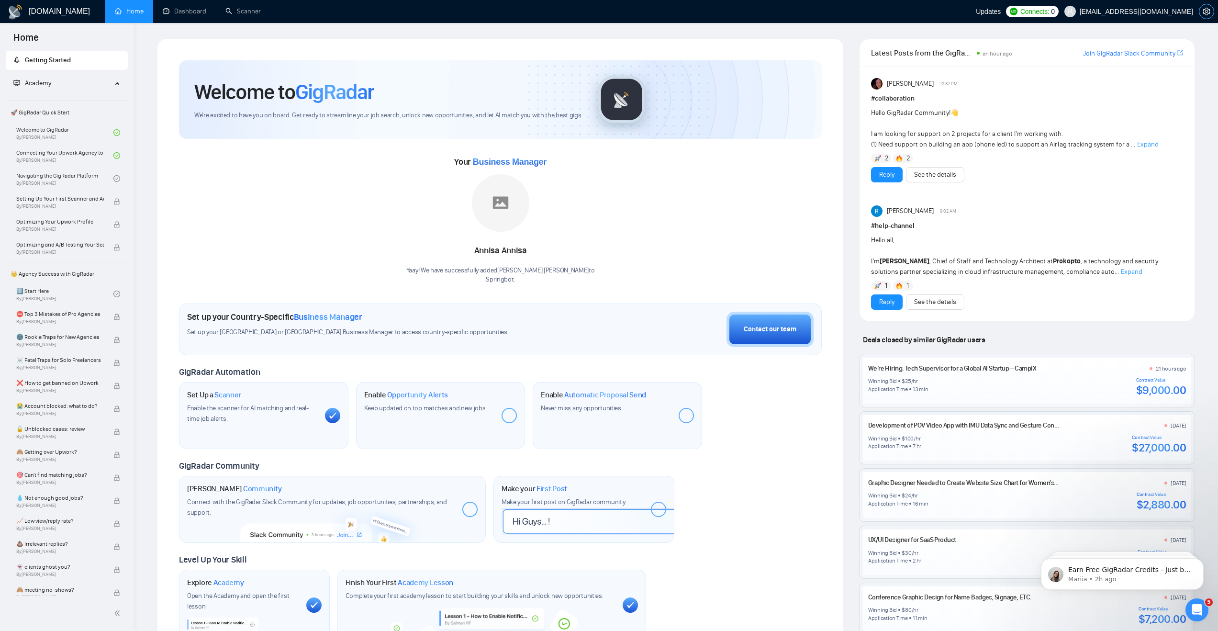
click at [1207, 11] on icon "setting" at bounding box center [1205, 12] width 7 height 8
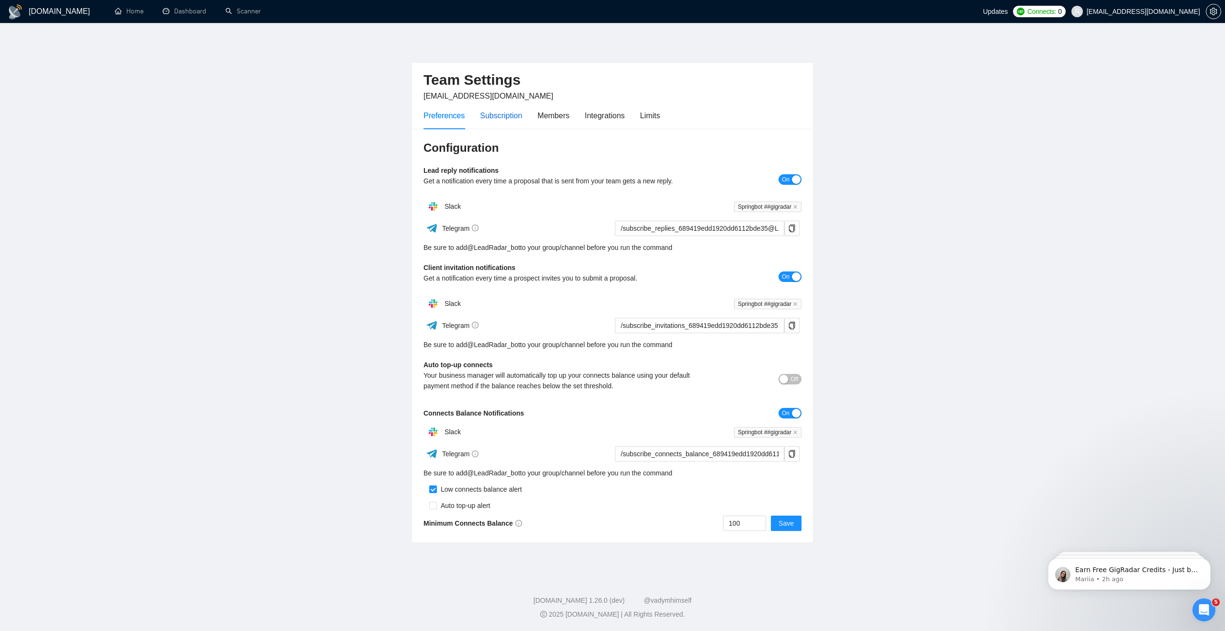
click at [498, 113] on div "Subscription" at bounding box center [501, 116] width 42 height 12
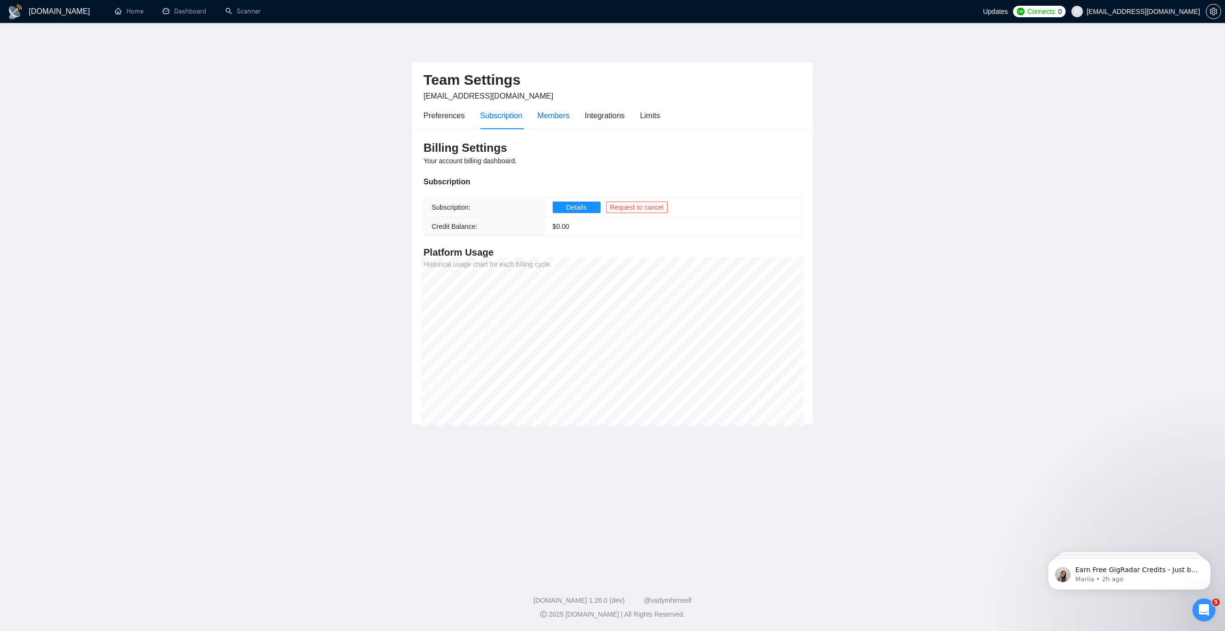
click at [546, 114] on div "Members" at bounding box center [553, 116] width 32 height 12
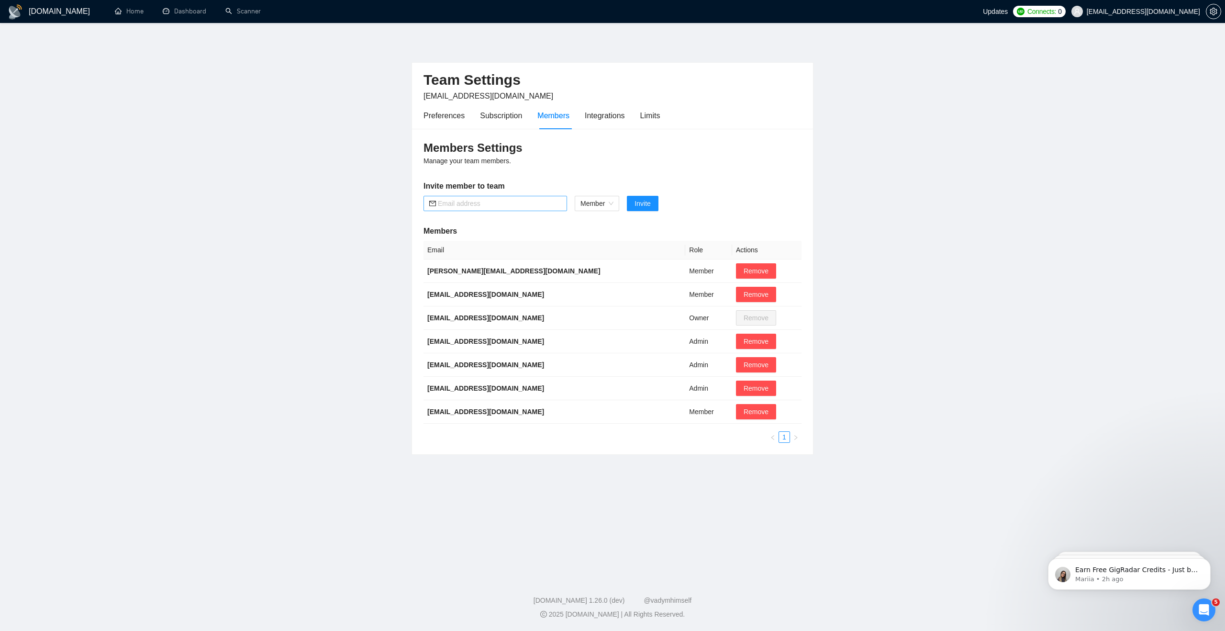
click at [482, 205] on input "text" at bounding box center [499, 203] width 123 height 11
click at [613, 203] on span "Member" at bounding box center [596, 203] width 33 height 14
click at [708, 186] on h5 "Invite member to team" at bounding box center [612, 185] width 378 height 11
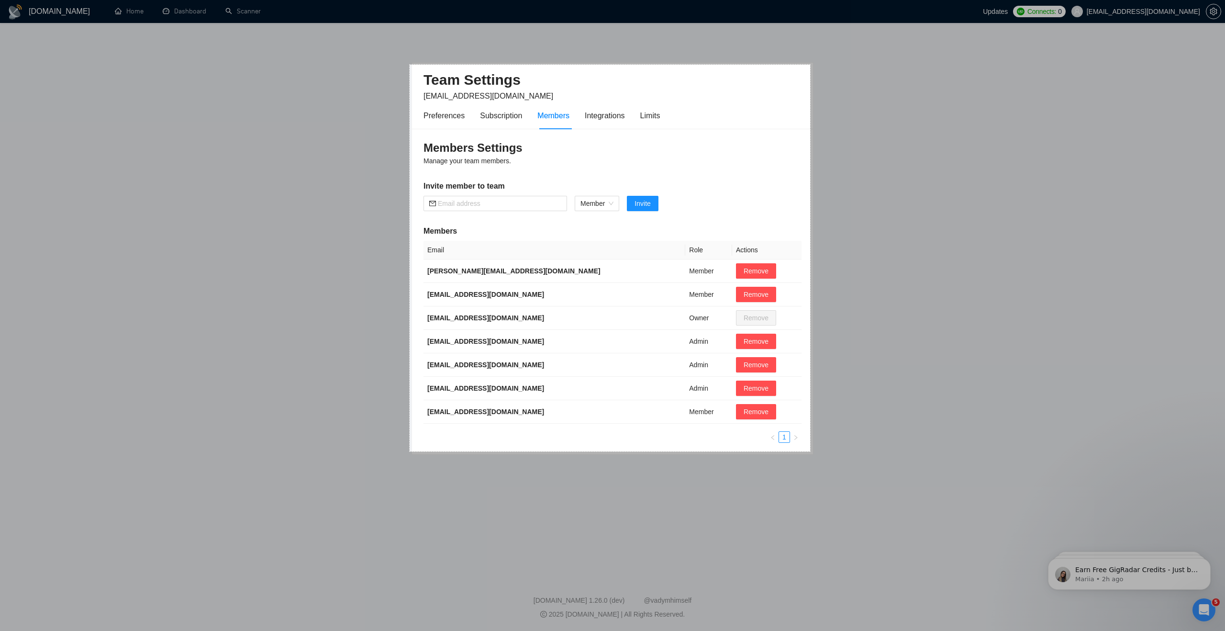
drag, startPoint x: 410, startPoint y: 65, endPoint x: 810, endPoint y: 452, distance: 556.9
click at [810, 452] on div "837 X 808" at bounding box center [612, 315] width 1225 height 631
